Goal: Task Accomplishment & Management: Manage account settings

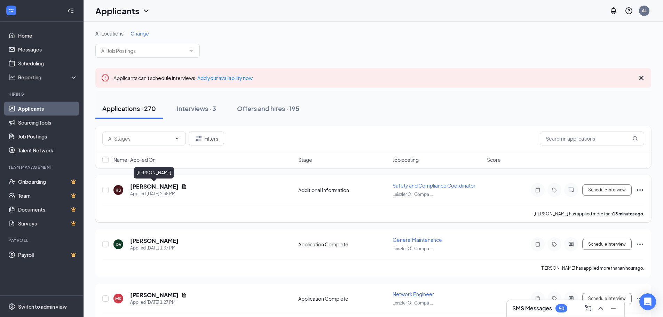
click at [139, 186] on h5 "[PERSON_NAME]" at bounding box center [154, 187] width 48 height 8
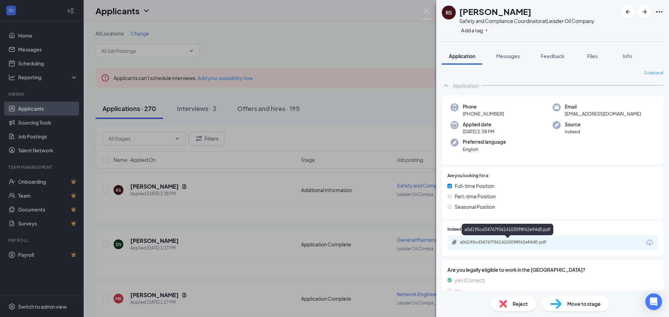
click at [492, 241] on div "a0d195cd34767f5614103098f62e94d0.pdf" at bounding box center [508, 243] width 97 height 6
click at [224, 178] on div "RS [PERSON_NAME] Safety and Compliance Coordinator at Leiszler Oil Company Add …" at bounding box center [334, 158] width 669 height 317
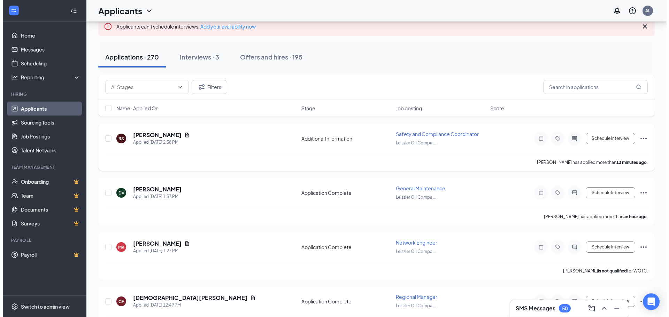
scroll to position [70, 0]
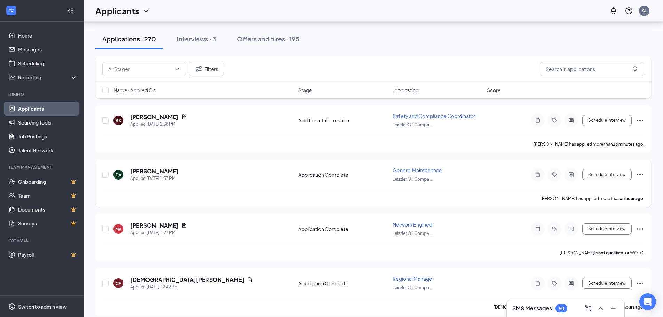
click at [147, 167] on div "DV David Vanover Applied Today 1:37 PM Application Complete General Maintenance…" at bounding box center [373, 178] width 542 height 23
click at [140, 171] on h5 "[PERSON_NAME]" at bounding box center [154, 171] width 48 height 8
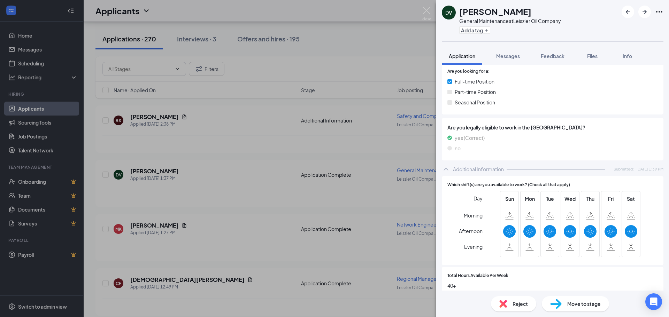
scroll to position [210, 0]
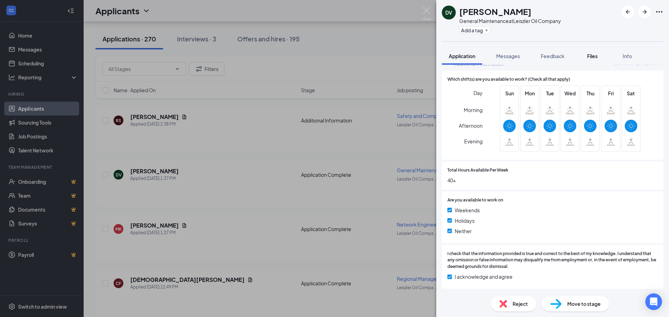
click at [585, 53] on button "Files" at bounding box center [592, 55] width 28 height 17
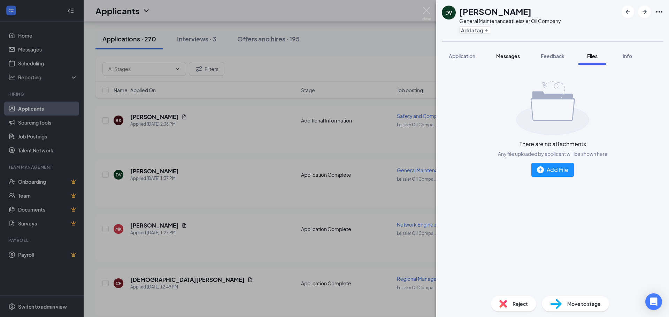
click at [501, 56] on span "Messages" at bounding box center [508, 56] width 24 height 6
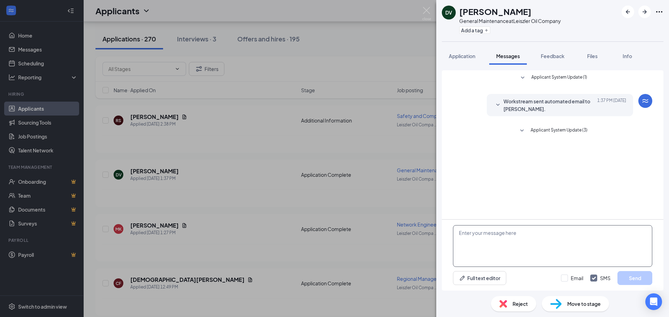
click at [539, 243] on textarea at bounding box center [552, 246] width 199 height 42
type textarea "Please share your work history"
click at [623, 273] on button "Send" at bounding box center [634, 278] width 35 height 14
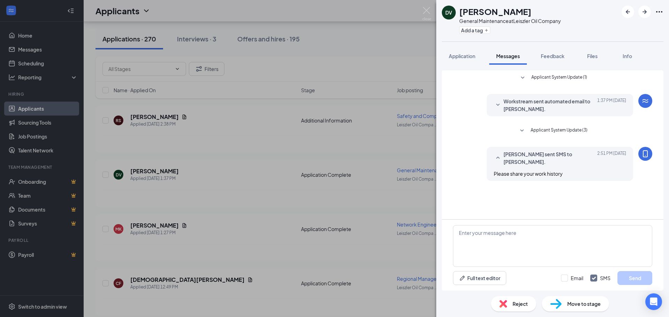
click at [259, 233] on div "DV David Vanover General Maintenance at Leiszler Oil Company Add a tag Applicat…" at bounding box center [334, 158] width 669 height 317
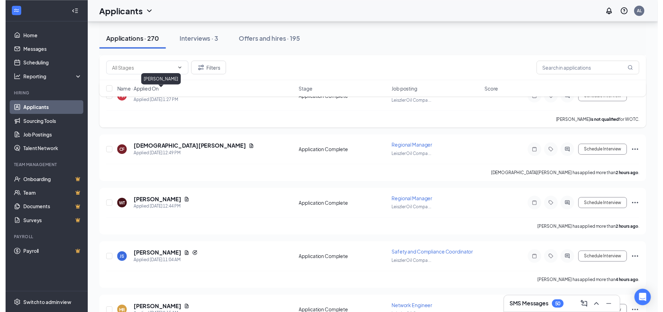
scroll to position [209, 0]
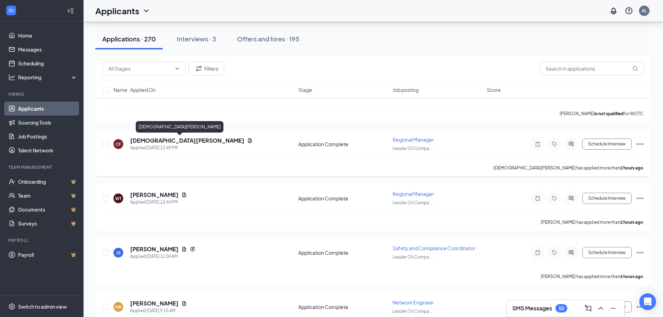
click at [182, 141] on h5 "[DEMOGRAPHIC_DATA][PERSON_NAME]" at bounding box center [187, 141] width 114 height 8
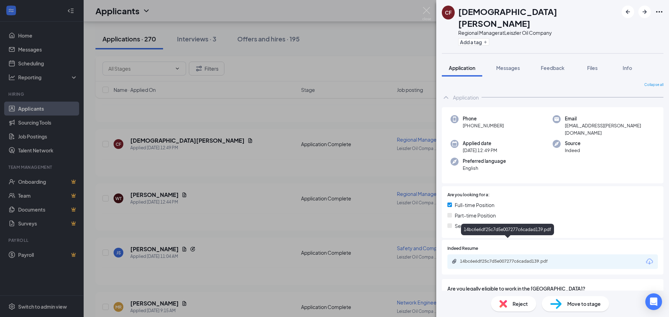
click at [495, 259] on div "14bc6e6df25c7d5e007277c6cadad139.pdf" at bounding box center [508, 262] width 97 height 6
click at [248, 189] on div "CF Christian Foderingham Regional Manager at Leiszler Oil Company Add a tag App…" at bounding box center [334, 158] width 669 height 317
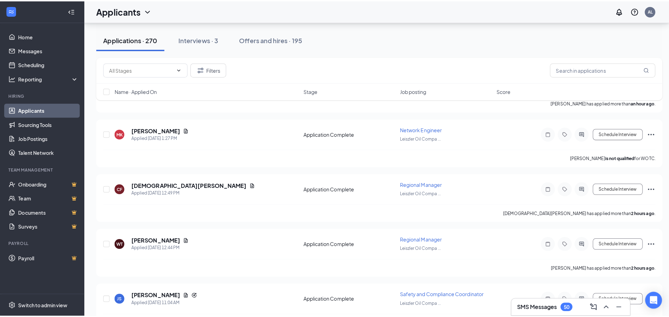
scroll to position [139, 0]
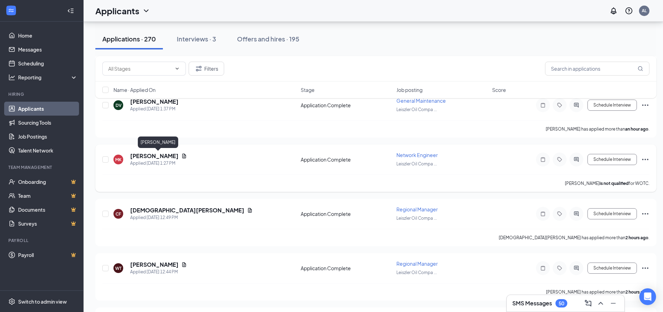
click at [179, 157] on h5 "[PERSON_NAME]" at bounding box center [154, 156] width 48 height 8
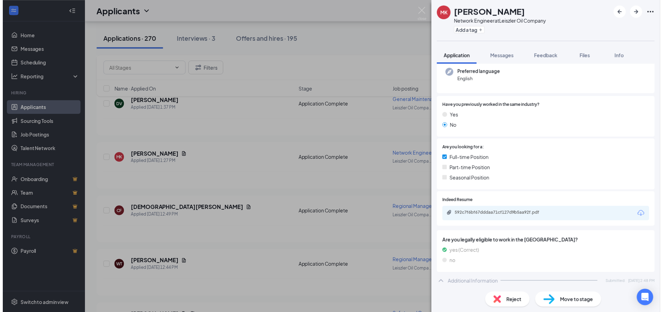
scroll to position [68, 0]
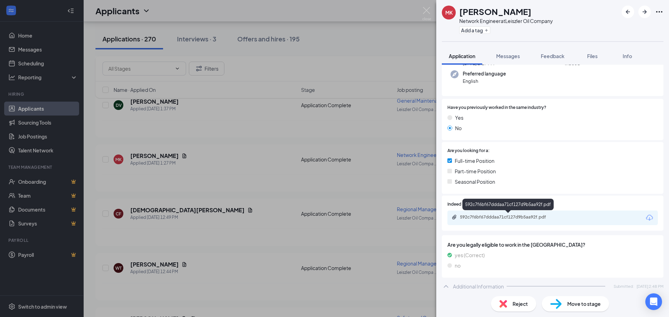
click at [507, 218] on div "592c7f6bf67dddaa71cf127d9b5aa92f.pdf" at bounding box center [508, 217] width 97 height 6
click at [273, 198] on div "MK MANASWINI KONDIPARTHY Network Engineer at Leiszler Oil Company Add a tag App…" at bounding box center [334, 158] width 669 height 317
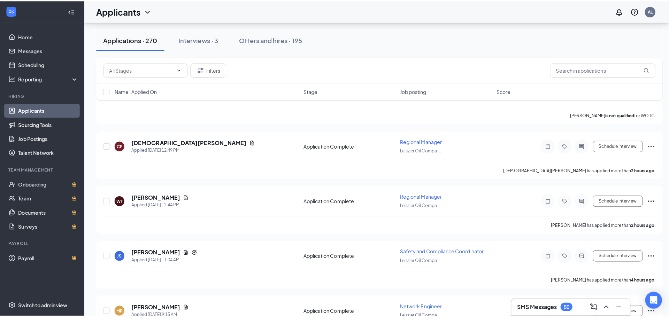
scroll to position [244, 0]
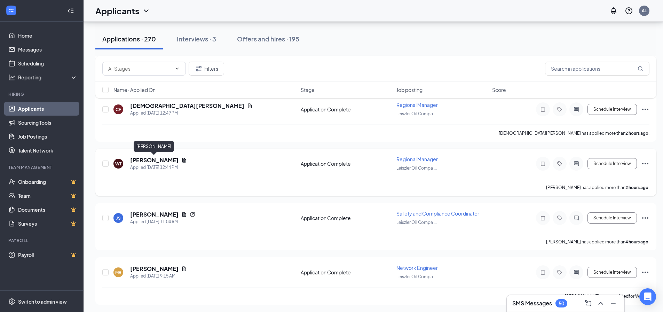
click at [159, 161] on h5 "[PERSON_NAME]" at bounding box center [154, 160] width 48 height 8
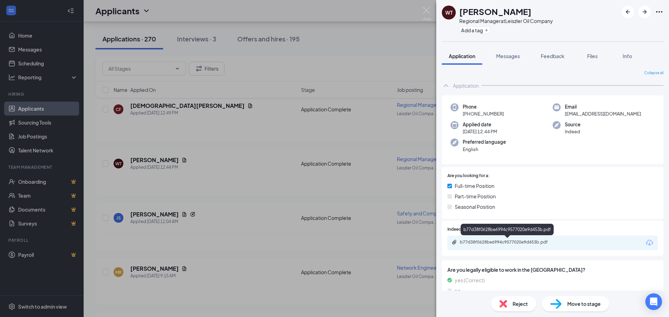
click at [524, 243] on div "b77d38f0628be6994c9577020e9d453b.pdf" at bounding box center [508, 243] width 97 height 6
